Goal: Transaction & Acquisition: Book appointment/travel/reservation

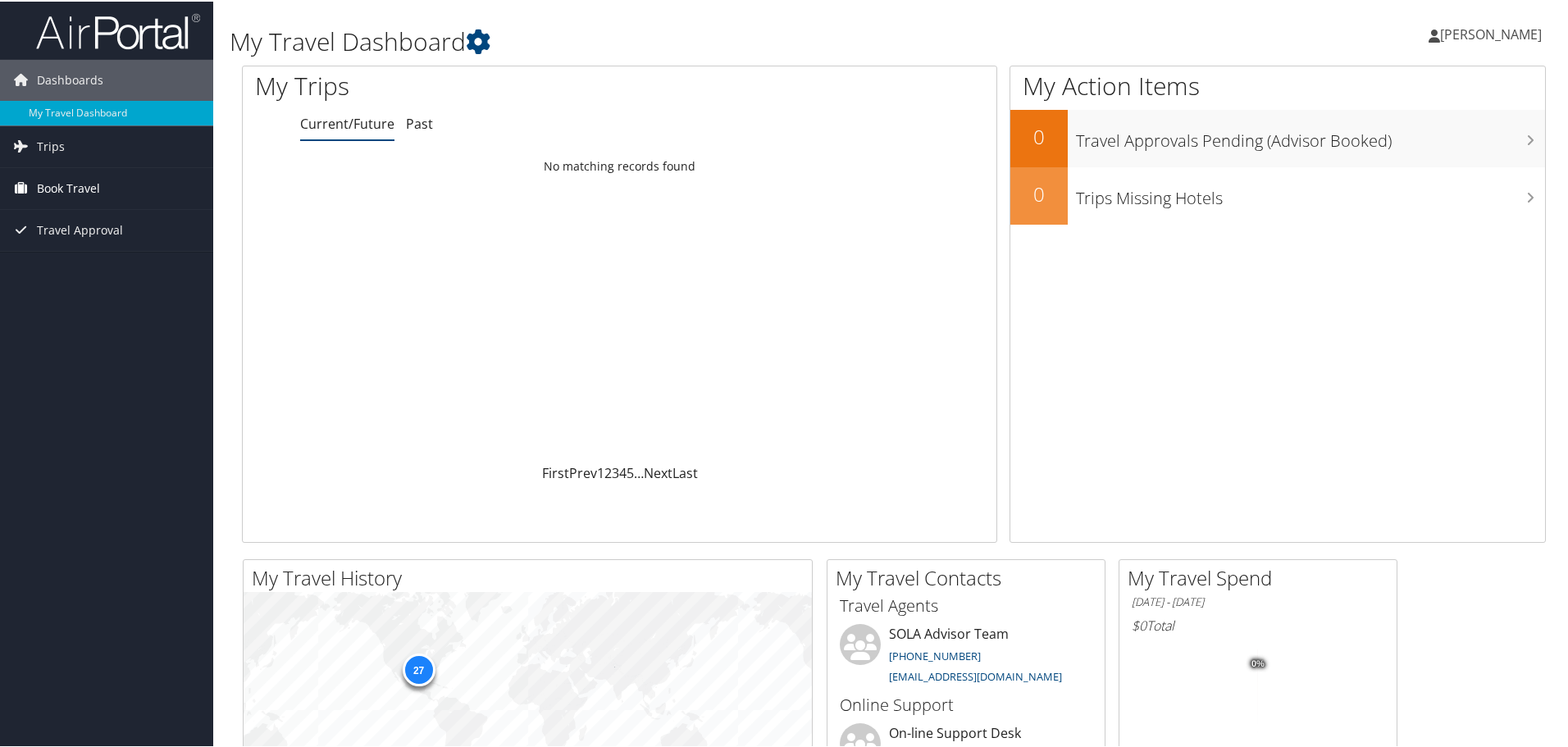
click at [95, 191] on span "Book Travel" at bounding box center [69, 187] width 63 height 41
click at [92, 250] on link "Book/Manage Online Trips" at bounding box center [107, 244] width 213 height 25
